Goal: Check status: Check status

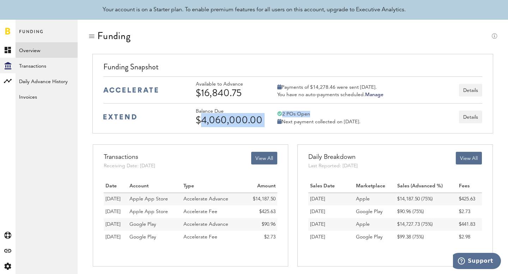
drag, startPoint x: 195, startPoint y: 120, endPoint x: 270, endPoint y: 120, distance: 75.1
click at [270, 120] on div "Balance Due $4,060,000.00 2 POs Open Next payment collected on [DATE]. Details" at bounding box center [292, 116] width 379 height 27
click at [220, 126] on div "$4,060,000.00" at bounding box center [229, 120] width 67 height 11
click at [479, 117] on button "Details" at bounding box center [470, 117] width 23 height 13
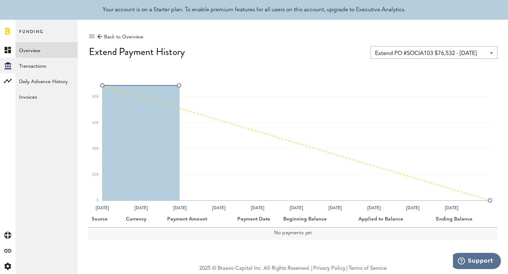
click at [118, 35] on div "Back to Overview" at bounding box center [120, 37] width 46 height 8
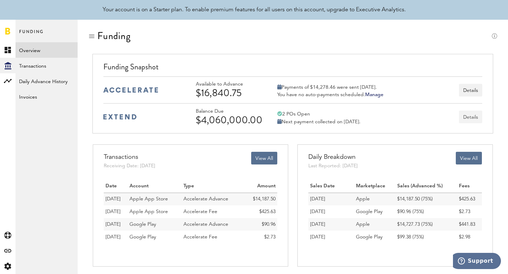
click at [467, 116] on button "Details" at bounding box center [470, 117] width 23 height 13
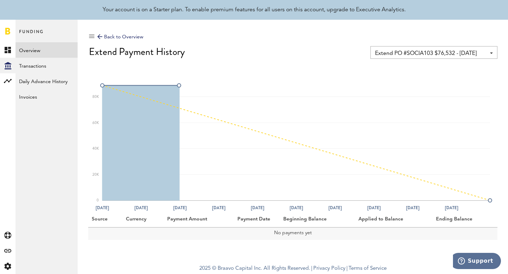
click at [467, 55] on span "Extend PO #SOCIA103 $76,532 - [DATE]" at bounding box center [430, 54] width 111 height 12
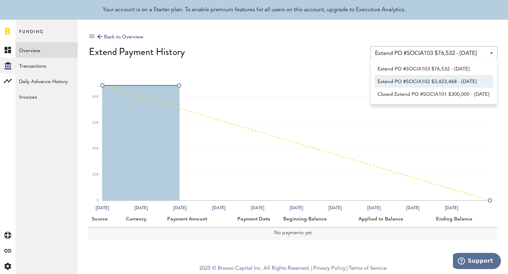
click at [454, 82] on span "Extend PO #SOCIA102 $3,423,468 - [DATE]" at bounding box center [433, 82] width 113 height 12
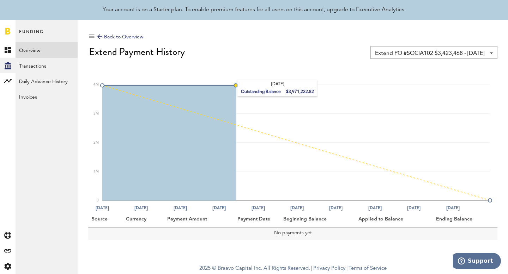
click at [231, 88] on rect at bounding box center [296, 137] width 388 height 127
click at [489, 53] on div "Extend PO #SOCIA102 $3,423,468 - [DATE] Extend PO #SOCIA103 $76,532 - [DATE] Ex…" at bounding box center [433, 52] width 127 height 13
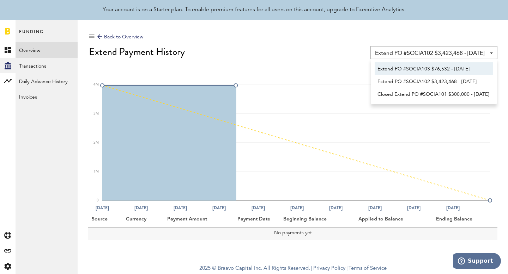
click at [345, 65] on div "Back to Overview Extend PO #SOCIA102 $3,423,468 - [DATE] Extend PO #SOCIA103 $7…" at bounding box center [292, 135] width 409 height 210
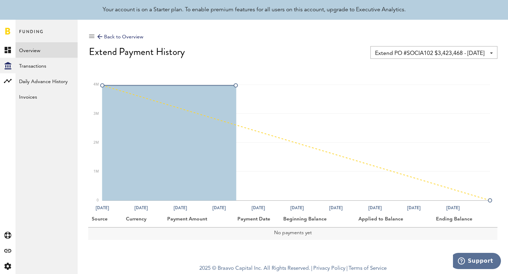
click at [432, 48] on span "Extend PO #SOCIA102 $3,423,468 - [DATE]" at bounding box center [430, 54] width 111 height 12
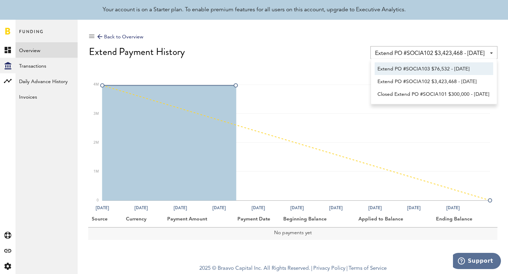
click at [438, 66] on span "Extend PO #SOCIA103 $76,532 - [DATE]" at bounding box center [433, 69] width 113 height 12
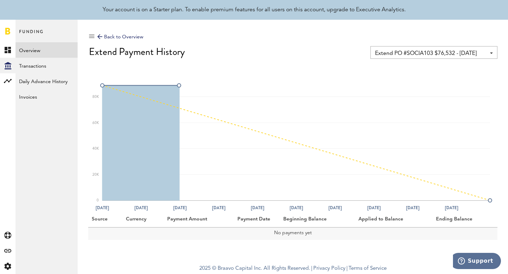
click at [443, 54] on span "Extend PO #SOCIA103 $76,532 - [DATE]" at bounding box center [430, 54] width 111 height 12
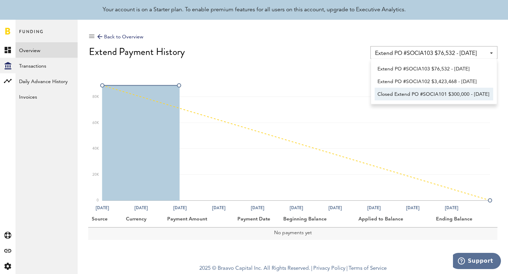
click at [445, 88] on link "Closed Extend PO #SOCIA101 $300,000 - [DATE]" at bounding box center [434, 94] width 119 height 13
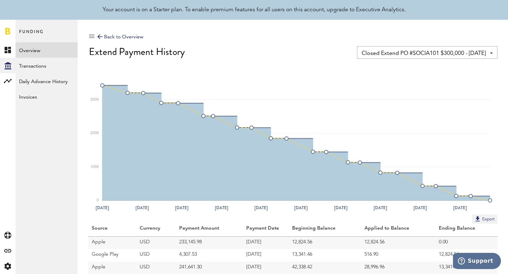
click at [483, 55] on span "Closed Extend PO #SOCIA101 $300,000 - [DATE]" at bounding box center [424, 54] width 124 height 12
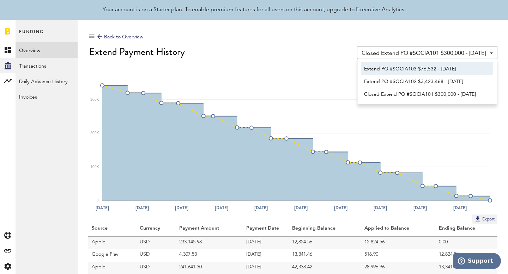
click at [487, 50] on div "Closed Extend PO #SOCIA101 $300,000 - [DATE] Extend PO #SOCIA103 $76,532 - [DAT…" at bounding box center [427, 52] width 140 height 13
